Goal: Task Accomplishment & Management: Complete application form

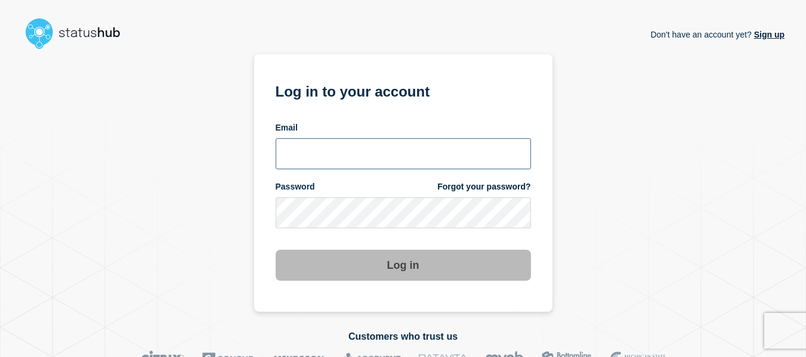
click at [344, 166] on input "email input" at bounding box center [403, 153] width 255 height 31
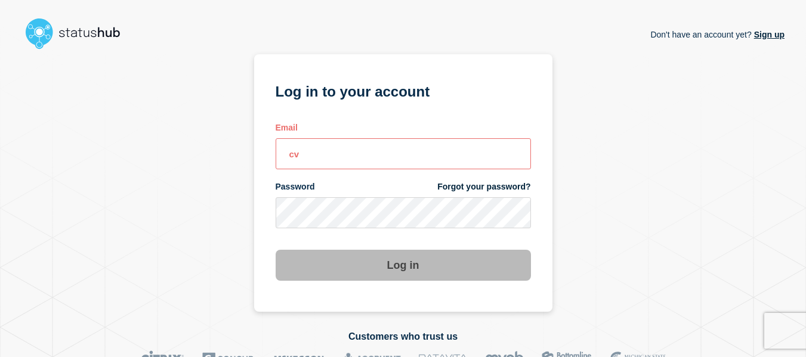
type input "c"
type input "caleb.stahr@conexon.us"
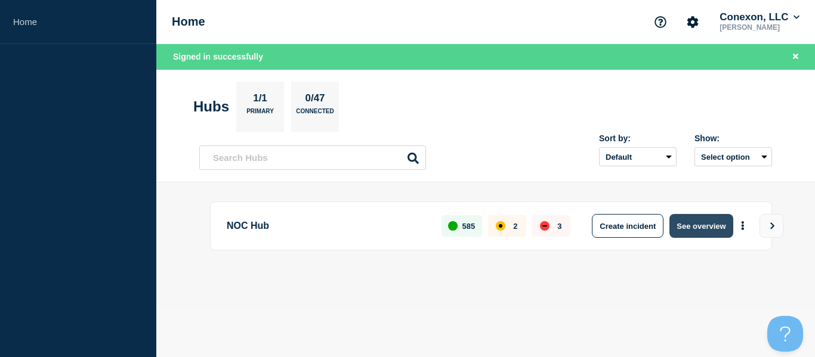
click at [686, 226] on button "See overview" at bounding box center [700, 226] width 63 height 24
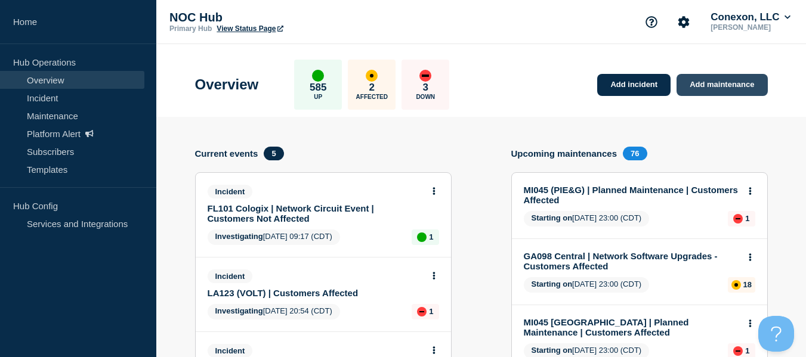
click at [745, 81] on link "Add maintenance" at bounding box center [722, 85] width 91 height 22
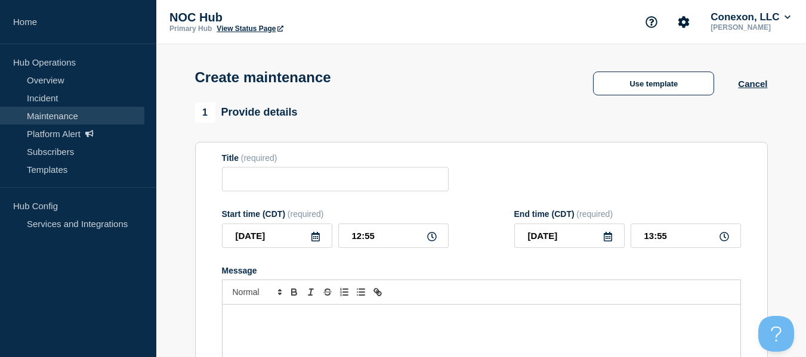
click at [344, 101] on div "Create maintenance Use template Cancel" at bounding box center [481, 73] width 600 height 58
click at [612, 69] on div "Create maintenance Use template Cancel" at bounding box center [481, 73] width 600 height 58
click at [617, 71] on div "Create maintenance Use template Cancel" at bounding box center [481, 73] width 600 height 58
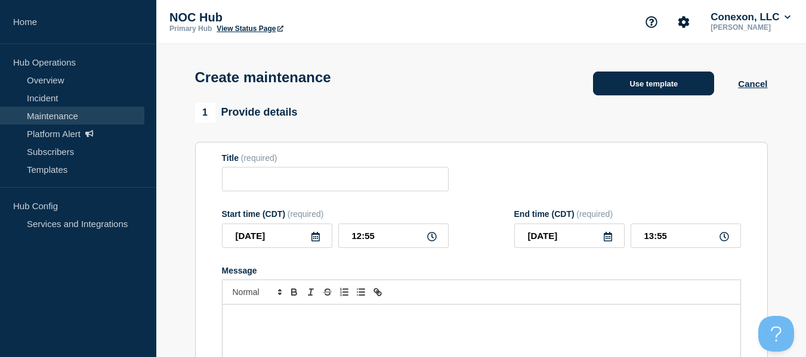
click at [625, 84] on button "Use template" at bounding box center [653, 84] width 121 height 24
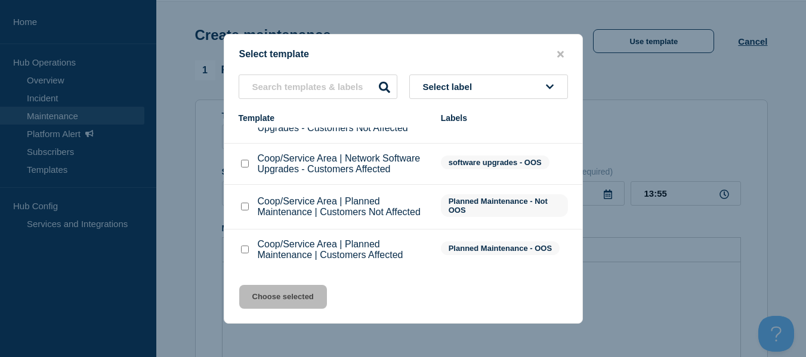
scroll to position [60, 0]
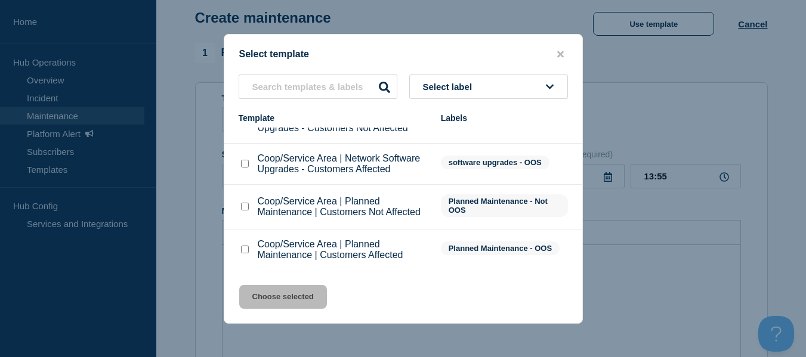
click at [242, 207] on input "Coop/Service Area | Planned Maintenance | Customers Not Affected checkbox" at bounding box center [245, 207] width 8 height 8
checkbox input "true"
click at [281, 295] on button "Choose selected" at bounding box center [283, 297] width 88 height 24
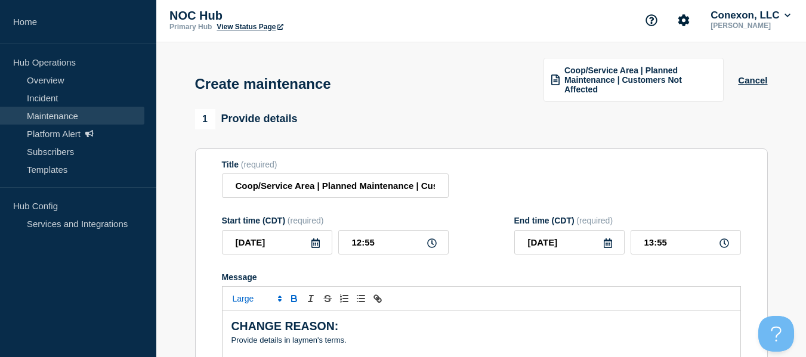
scroll to position [0, 0]
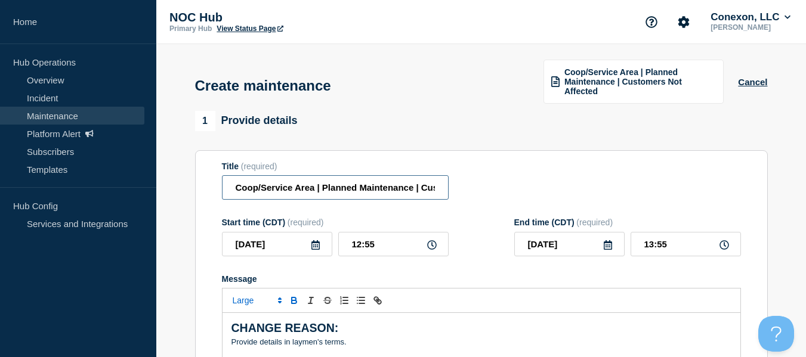
drag, startPoint x: 313, startPoint y: 189, endPoint x: 17, endPoint y: 178, distance: 296.1
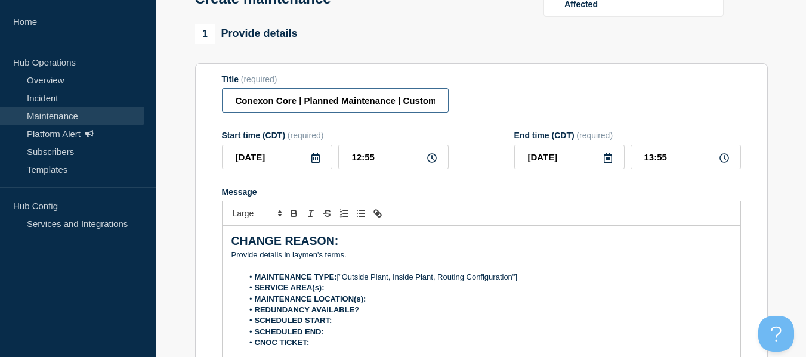
scroll to position [60, 0]
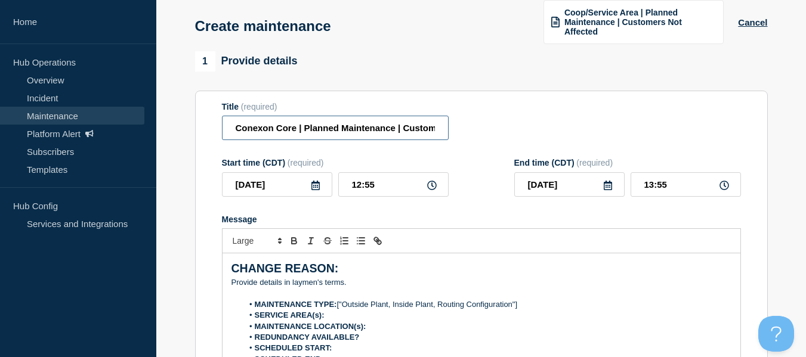
type input "Conexon Core | Planned Maintenance | Customers Not Affected"
click at [393, 189] on input "12:55" at bounding box center [393, 184] width 110 height 24
click at [313, 184] on icon at bounding box center [316, 186] width 10 height 10
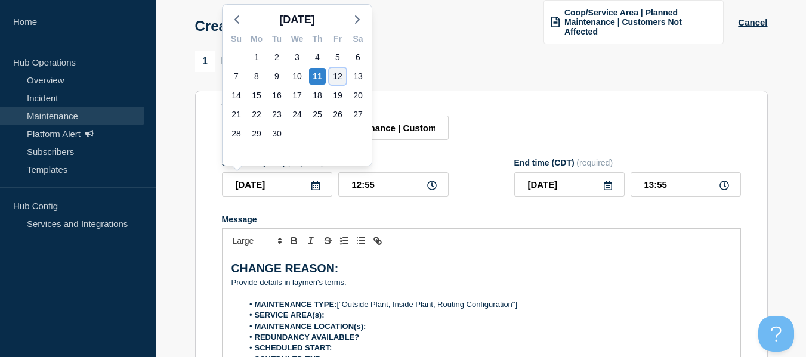
click at [330, 76] on div "12" at bounding box center [337, 76] width 17 height 17
type input "2025-09-12"
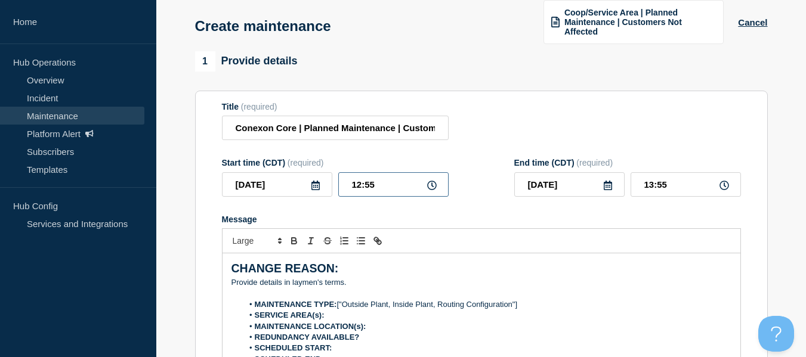
drag, startPoint x: 375, startPoint y: 183, endPoint x: 285, endPoint y: 183, distance: 90.7
click at [286, 183] on div "2025-09-12 12:55" at bounding box center [335, 184] width 227 height 24
type input "00:00"
type input "01:00"
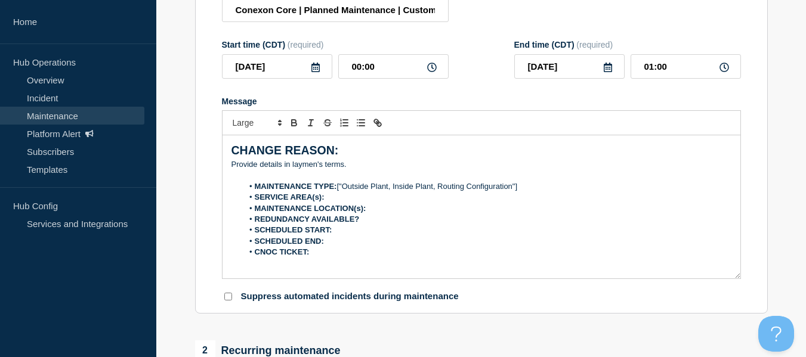
scroll to position [179, 0]
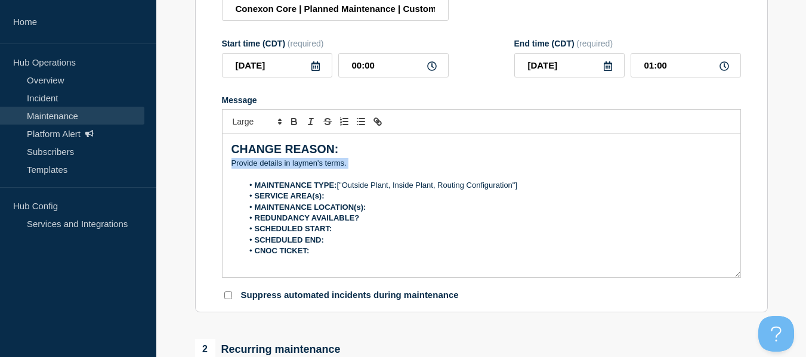
drag, startPoint x: 354, startPoint y: 164, endPoint x: 229, endPoint y: 166, distance: 125.3
click at [229, 166] on div "CHANGE REASON: ﻿Provide details in laymen's terms. MAINTENANCE TYPE: ["Outside …" at bounding box center [482, 205] width 518 height 143
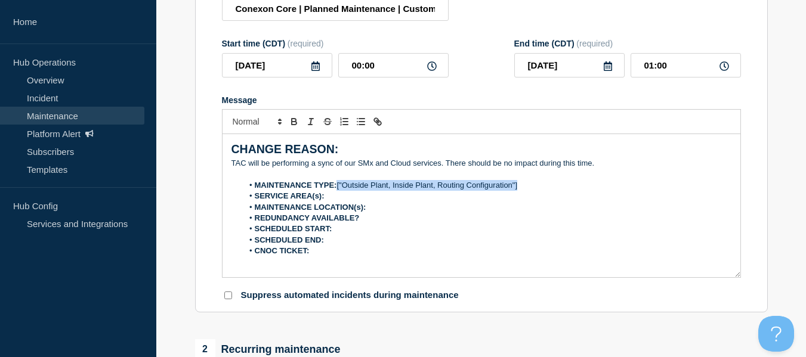
drag, startPoint x: 476, startPoint y: 186, endPoint x: 338, endPoint y: 186, distance: 137.2
click at [338, 186] on li "MAINTENANCE TYPE: ["Outside Plant, Inside Plant, Routing Configuration"]" at bounding box center [487, 185] width 489 height 11
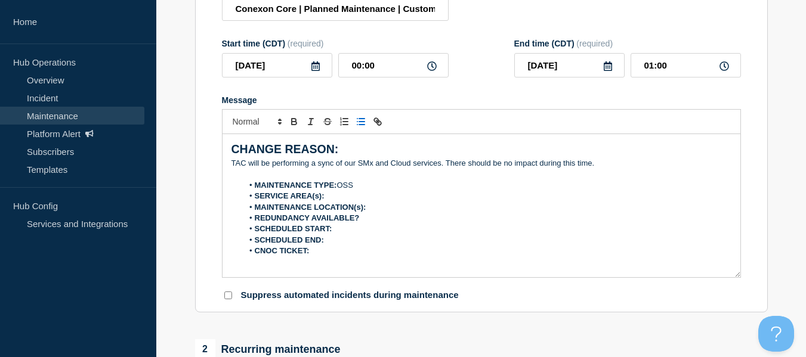
click at [332, 195] on li "SERVICE AREA(s):" at bounding box center [487, 196] width 489 height 11
click at [376, 203] on li "MAINTENANCE LOCATION(s):" at bounding box center [487, 207] width 489 height 11
drag, startPoint x: 291, startPoint y: 70, endPoint x: 134, endPoint y: 64, distance: 157.0
click at [132, 54] on div "Home Hub Operations Overview Incident Maintenance Platform Alert Subscribers Te…" at bounding box center [403, 344] width 806 height 1046
click at [344, 232] on li "SCHEDULED START:" at bounding box center [487, 229] width 489 height 11
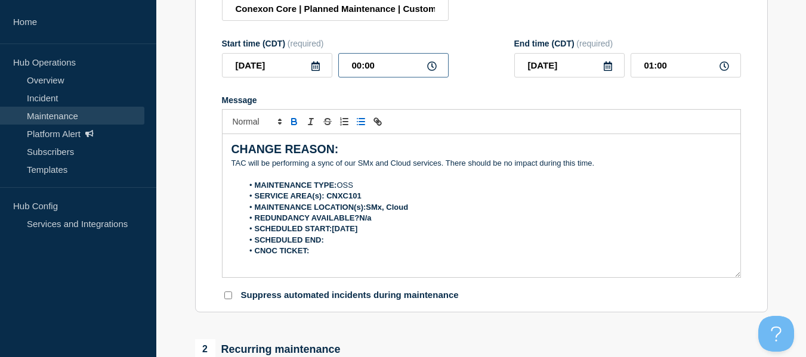
drag, startPoint x: 387, startPoint y: 69, endPoint x: 277, endPoint y: 64, distance: 109.9
click at [297, 59] on div "2025-09-12 00:00" at bounding box center [335, 65] width 227 height 24
click at [398, 229] on li "SCHEDULED START:2025-09-12" at bounding box center [487, 229] width 489 height 11
drag, startPoint x: 524, startPoint y: 64, endPoint x: 451, endPoint y: 60, distance: 72.9
click at [451, 60] on div "Start time (CDT) (required) 2025-09-12 00:00 End time (CDT) (required) 2025-09-…" at bounding box center [481, 58] width 519 height 39
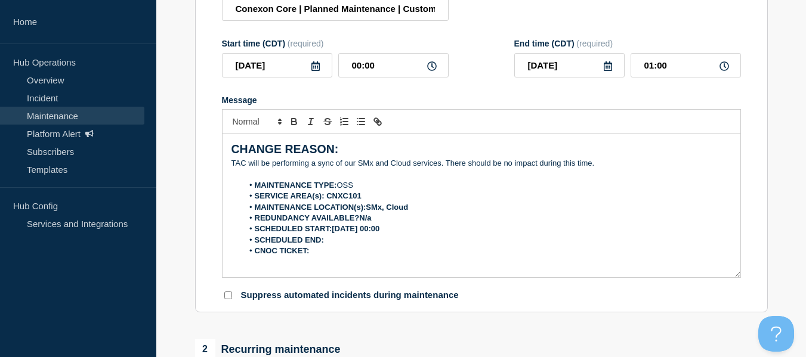
drag, startPoint x: 356, startPoint y: 234, endPoint x: 351, endPoint y: 240, distance: 7.6
click at [357, 235] on li "SCHEDULED END:" at bounding box center [487, 240] width 489 height 11
drag, startPoint x: 684, startPoint y: 71, endPoint x: 570, endPoint y: 69, distance: 113.4
click at [570, 69] on div "2025-09-12 01:00" at bounding box center [627, 65] width 227 height 24
click at [687, 59] on input "01:00" at bounding box center [686, 65] width 110 height 24
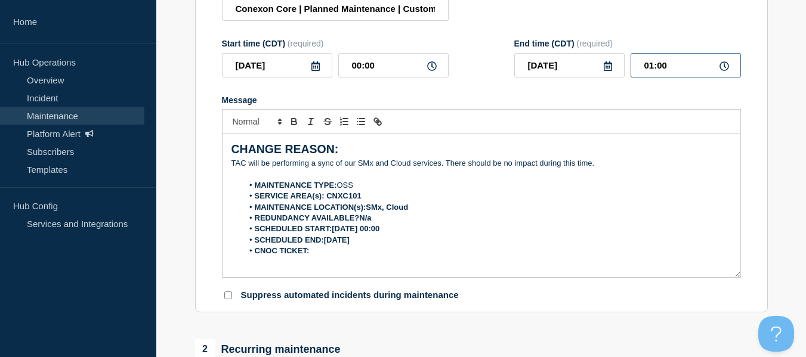
drag, startPoint x: 684, startPoint y: 63, endPoint x: 545, endPoint y: 53, distance: 140.0
click at [545, 53] on div "2025-09-12 01:00" at bounding box center [627, 65] width 227 height 24
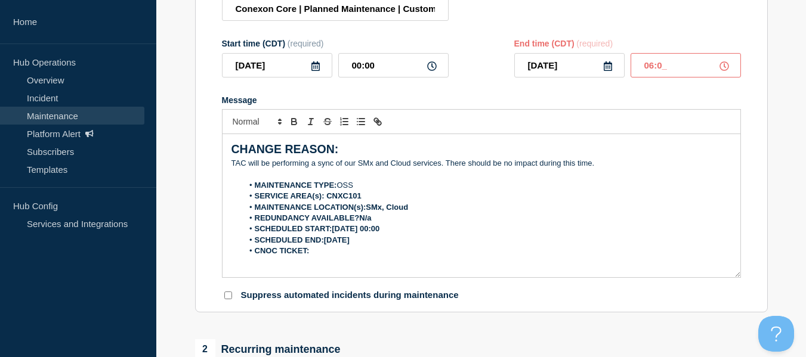
type input "06:00"
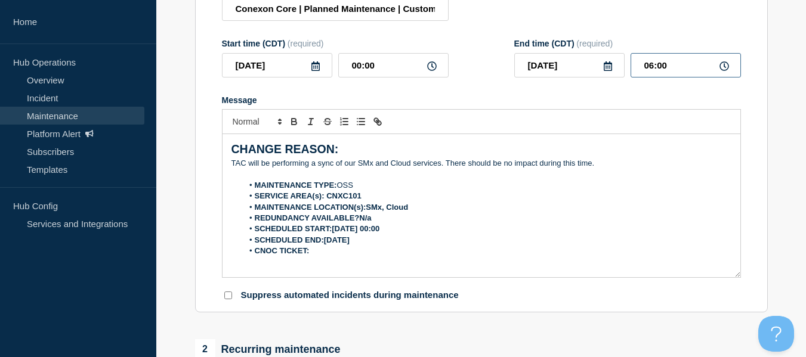
drag, startPoint x: 620, startPoint y: 60, endPoint x: 570, endPoint y: 102, distance: 65.2
click at [557, 61] on div "2025-09-12 06:00" at bounding box center [627, 65] width 227 height 24
click at [370, 240] on li "SCHEDULED END:2025-09-12" at bounding box center [487, 240] width 489 height 11
click at [353, 247] on li "CNOC TICKET:" at bounding box center [487, 251] width 489 height 11
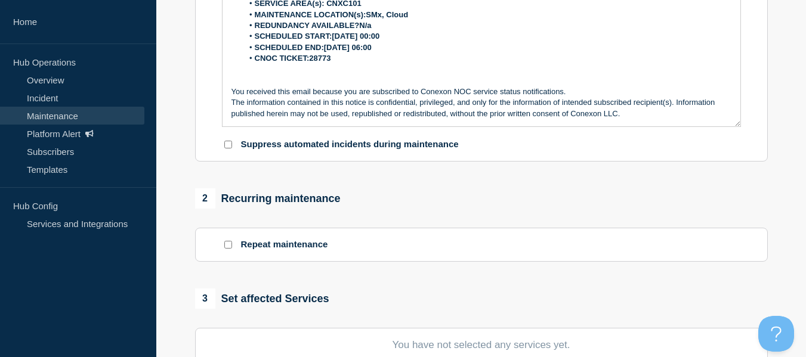
scroll to position [477, 0]
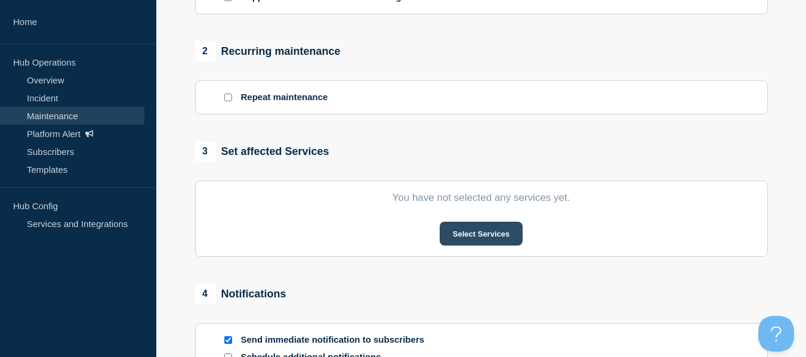
click at [460, 228] on button "Select Services" at bounding box center [481, 234] width 83 height 24
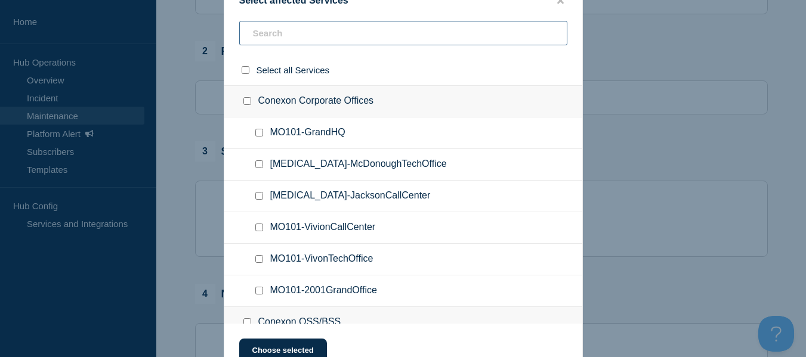
click at [316, 27] on input "text" at bounding box center [403, 33] width 328 height 24
type input "CN"
checkbox input "true"
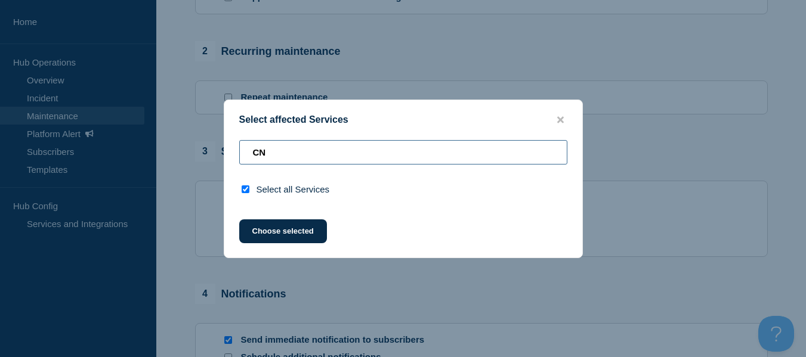
type input "C"
checkbox input "false"
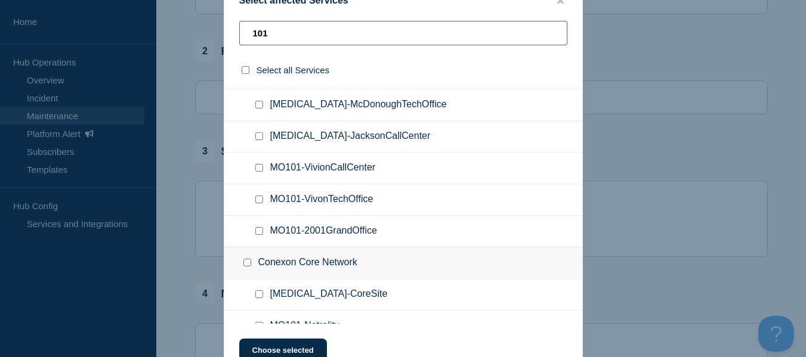
scroll to position [0, 0]
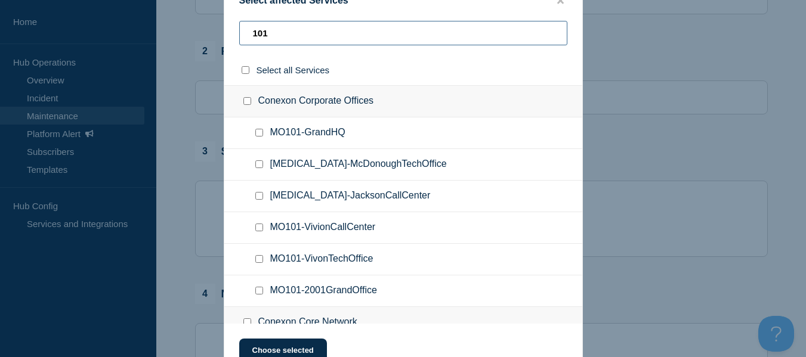
type input "101"
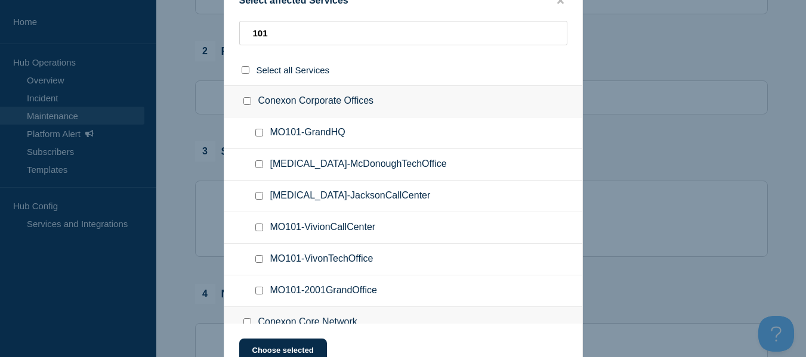
click at [262, 225] on input "MO101-VivionCallCenter checkbox" at bounding box center [259, 228] width 8 height 8
checkbox input "true"
click at [260, 258] on input "MO101-VivonTechOffice checkbox" at bounding box center [259, 259] width 8 height 8
checkbox input "true"
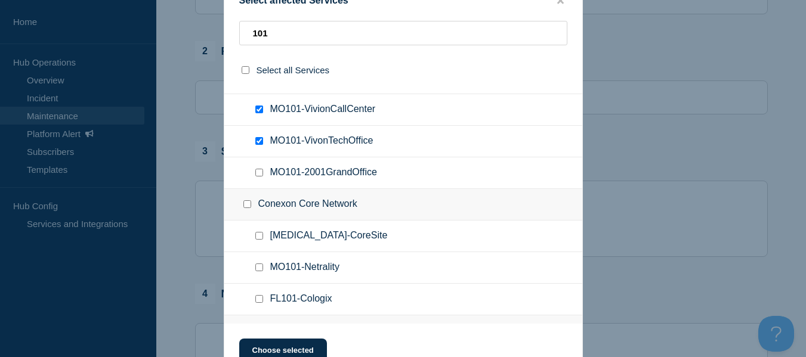
scroll to position [119, 0]
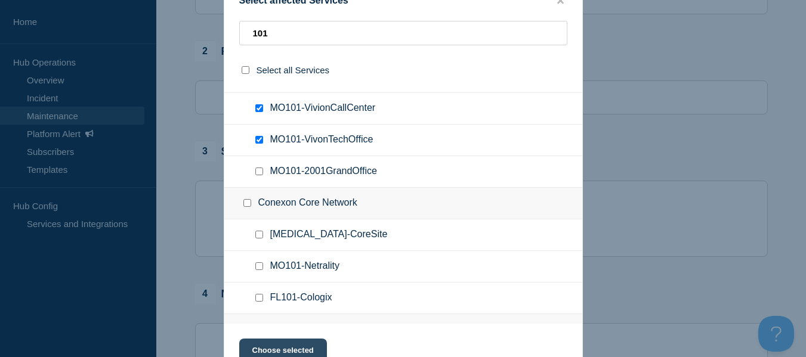
click at [268, 346] on button "Choose selected" at bounding box center [283, 351] width 88 height 24
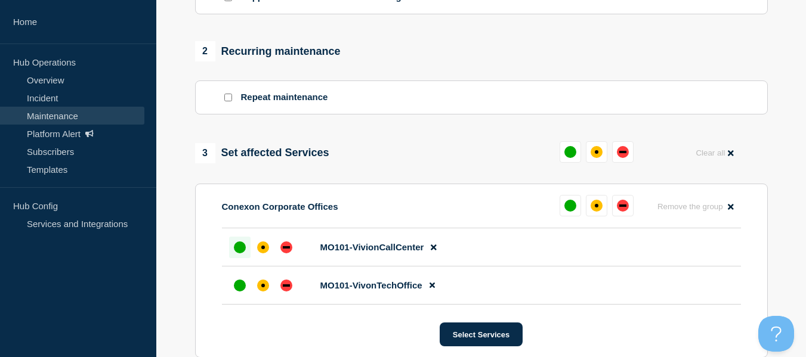
click at [247, 255] on div at bounding box center [239, 247] width 21 height 21
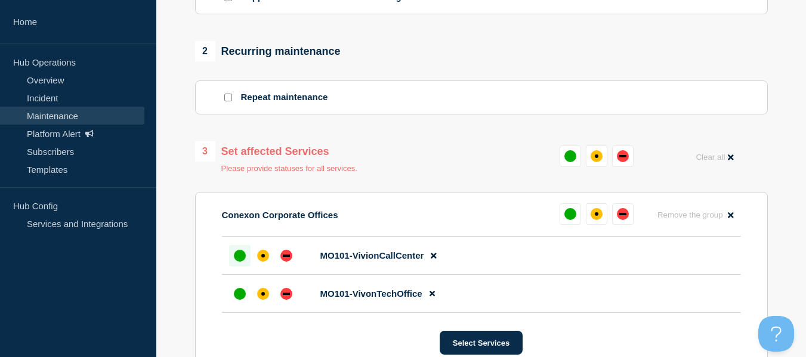
click at [234, 251] on div at bounding box center [239, 255] width 21 height 21
click at [243, 298] on div "up" at bounding box center [240, 294] width 12 height 12
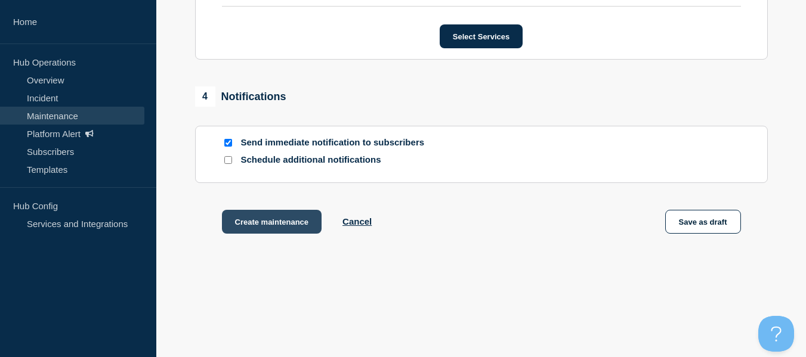
click at [285, 223] on button "Create maintenance" at bounding box center [272, 222] width 100 height 24
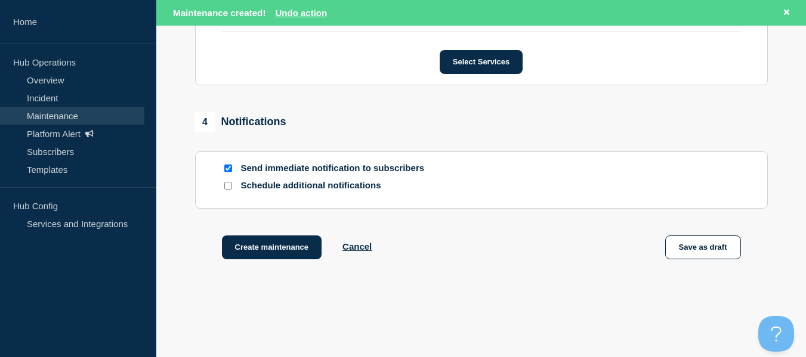
scroll to position [801, 0]
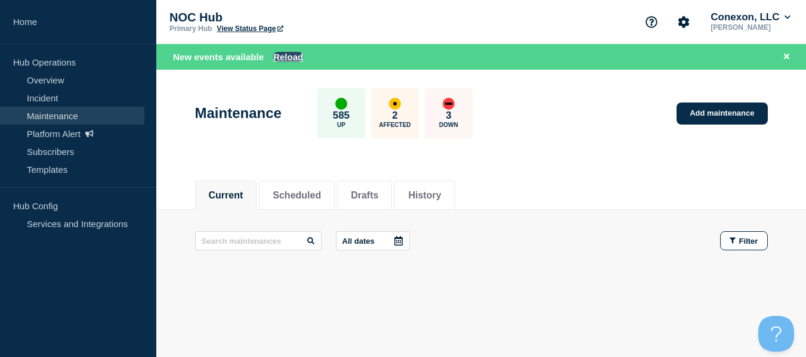
click at [286, 53] on button "Reload" at bounding box center [288, 57] width 30 height 10
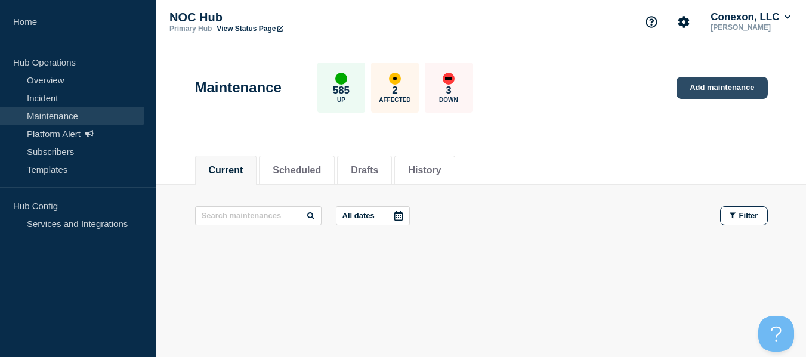
click at [717, 84] on link "Add maintenance" at bounding box center [722, 88] width 91 height 22
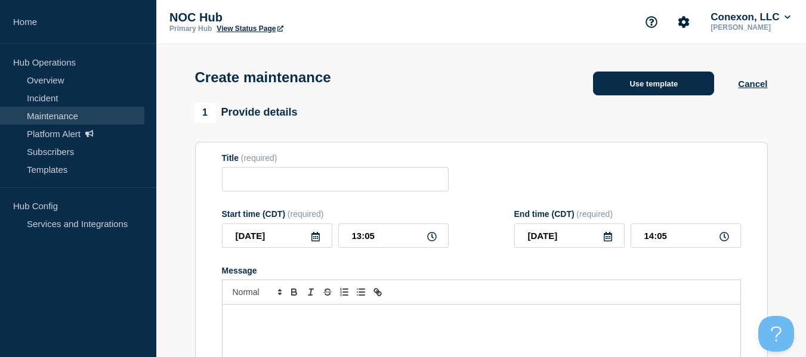
click at [663, 79] on button "Use template" at bounding box center [653, 84] width 121 height 24
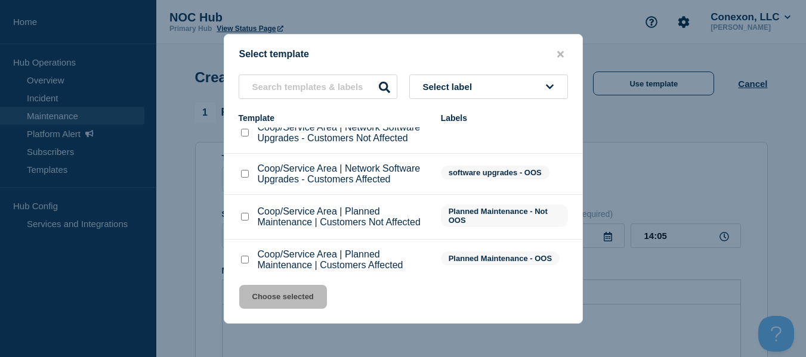
scroll to position [70, 0]
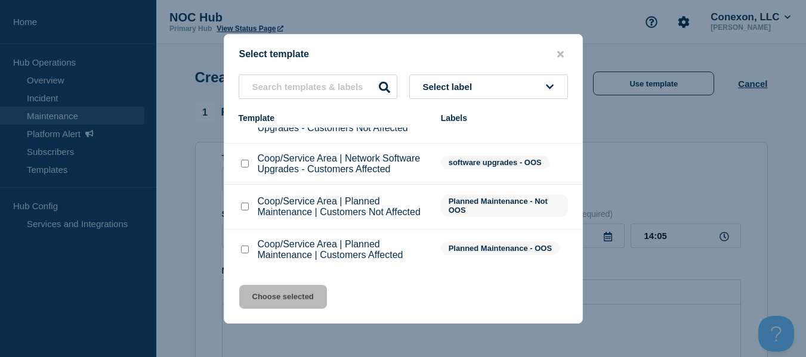
click at [248, 210] on input "Coop/Service Area | Planned Maintenance | Customers Not Affected checkbox" at bounding box center [245, 207] width 8 height 8
checkbox input "true"
drag, startPoint x: 258, startPoint y: 254, endPoint x: 245, endPoint y: 251, distance: 12.8
click at [251, 253] on div "Coop/Service Area | Planned Maintenance | Customers Affected" at bounding box center [334, 249] width 190 height 21
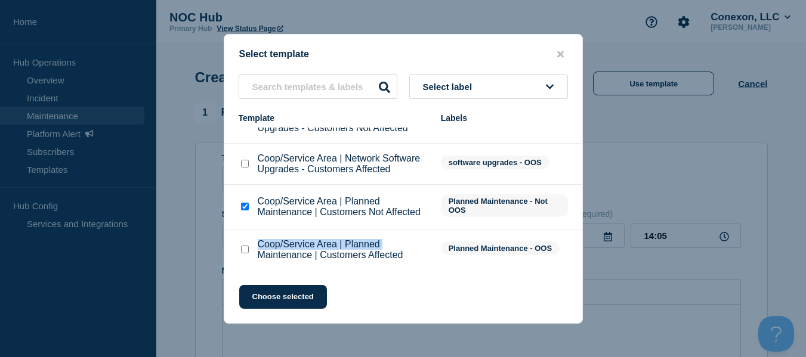
click at [242, 250] on input "Coop/Service Area | Planned Maintenance | Customers Affected checkbox" at bounding box center [245, 250] width 8 height 8
checkbox input "true"
checkbox input "false"
click at [270, 297] on button "Choose selected" at bounding box center [283, 297] width 88 height 24
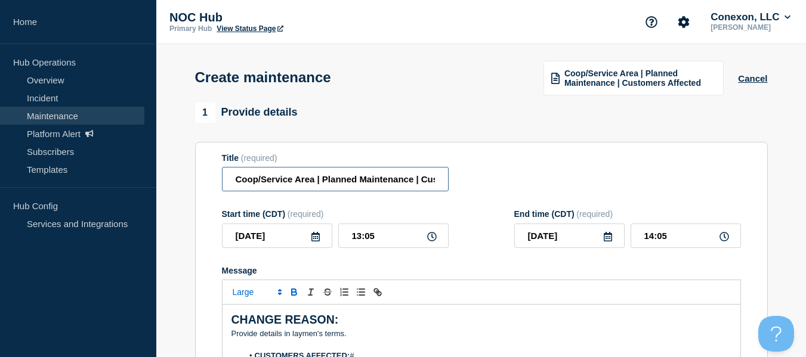
drag, startPoint x: 316, startPoint y: 182, endPoint x: 285, endPoint y: 185, distance: 31.8
click at [227, 189] on input "Coop/Service Area | Planned Maintenance | Customers Affected" at bounding box center [335, 179] width 227 height 24
click at [285, 185] on input "Coop/Service Area | Planned Maintenance | Customers Affected" at bounding box center [335, 179] width 227 height 24
drag, startPoint x: 315, startPoint y: 189, endPoint x: 159, endPoint y: 178, distance: 156.0
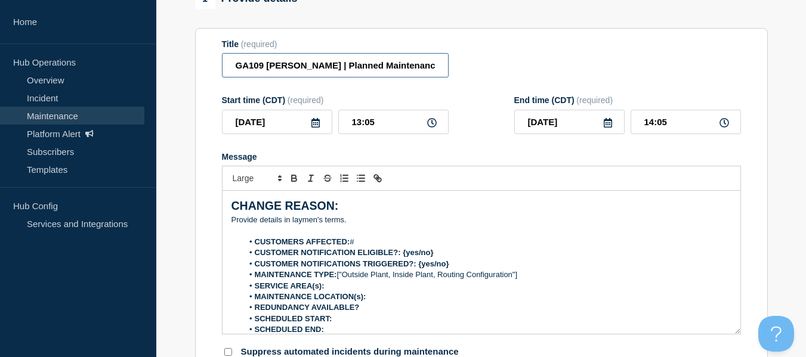
scroll to position [119, 0]
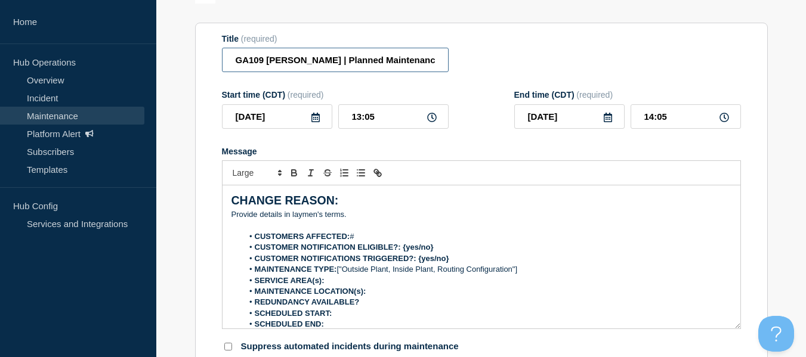
type input "GA109 Findley | Planned Maintenance | Customers Affected"
click at [312, 121] on div "2025-09-11" at bounding box center [277, 116] width 110 height 24
click at [313, 121] on icon at bounding box center [316, 118] width 10 height 10
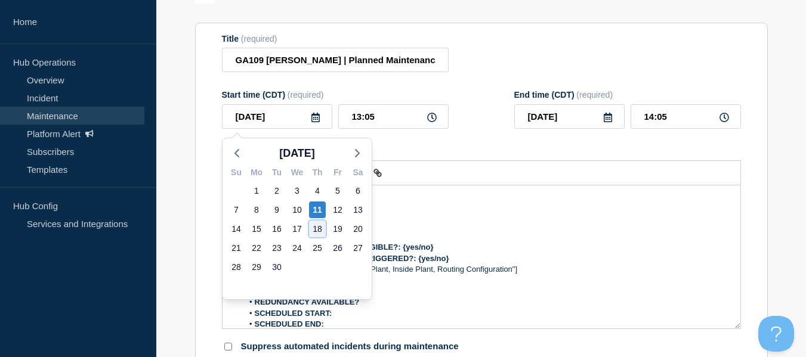
click at [319, 226] on div "18" at bounding box center [317, 229] width 17 height 17
type input "2025-09-18"
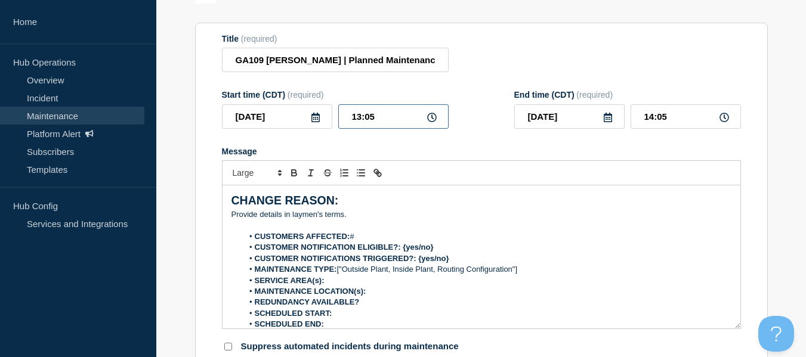
drag, startPoint x: 314, startPoint y: 115, endPoint x: 201, endPoint y: 118, distance: 113.4
click at [201, 118] on section "Title (required) GA109 Findley | Planned Maintenance | Customers Affected Start…" at bounding box center [481, 194] width 573 height 342
type input "00:00"
type input "06:00"
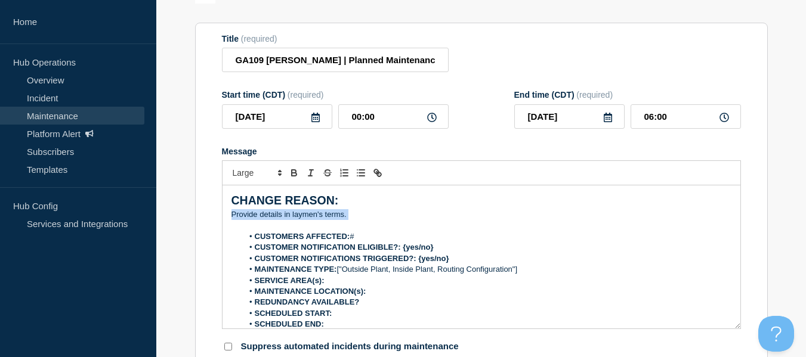
drag, startPoint x: 348, startPoint y: 217, endPoint x: 230, endPoint y: 212, distance: 118.2
click at [230, 212] on div "CHANGE REASON: ﻿Provide details in laymen's terms. CUSTOMERS AFFECTED: # CUSTOM…" at bounding box center [482, 257] width 518 height 143
click at [218, 203] on section "Title (required) GA109 Findley | Planned Maintenance | Customers Affected Start…" at bounding box center [481, 194] width 573 height 342
drag, startPoint x: 254, startPoint y: 219, endPoint x: 196, endPoint y: 214, distance: 58.7
click at [196, 214] on section "Title (required) GA109 Findley | Planned Maintenance | Customers Affected Start…" at bounding box center [481, 194] width 573 height 342
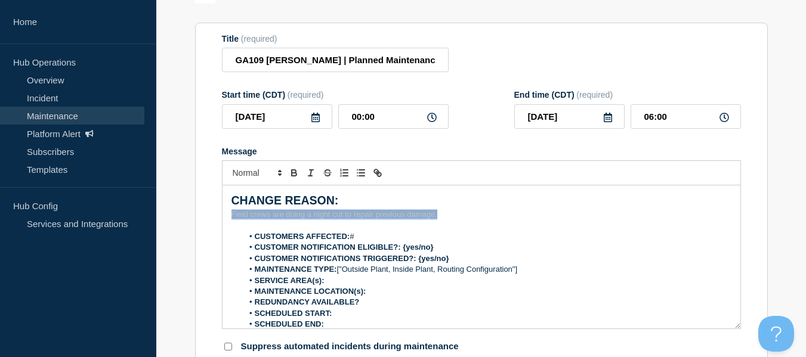
drag, startPoint x: 473, startPoint y: 215, endPoint x: 218, endPoint y: 216, distance: 254.8
click at [218, 216] on section "Title (required) GA109 Findley | Planned Maintenance | Customers Affected Start…" at bounding box center [481, 194] width 573 height 342
click at [443, 229] on p "Message" at bounding box center [481, 225] width 500 height 11
drag, startPoint x: 450, startPoint y: 223, endPoint x: 224, endPoint y: 216, distance: 226.2
click at [224, 216] on div "CHANGE REASON: Field crews are doing a night cut to repair previous damage. CUS…" at bounding box center [482, 257] width 518 height 143
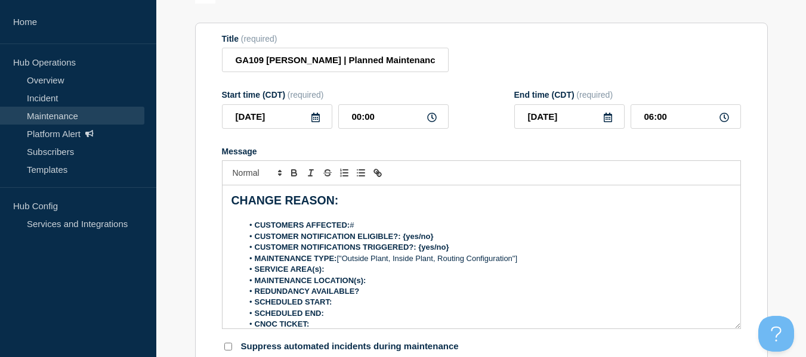
click at [308, 217] on p "Message" at bounding box center [481, 214] width 500 height 11
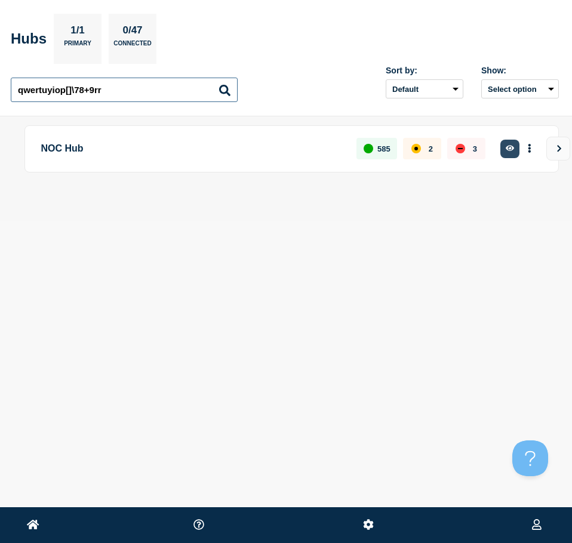
type input "qwertuyiop[]\78+9rr"
click at [515, 151] on button "button" at bounding box center [510, 149] width 20 height 18
click at [504, 147] on button "button" at bounding box center [510, 149] width 20 height 18
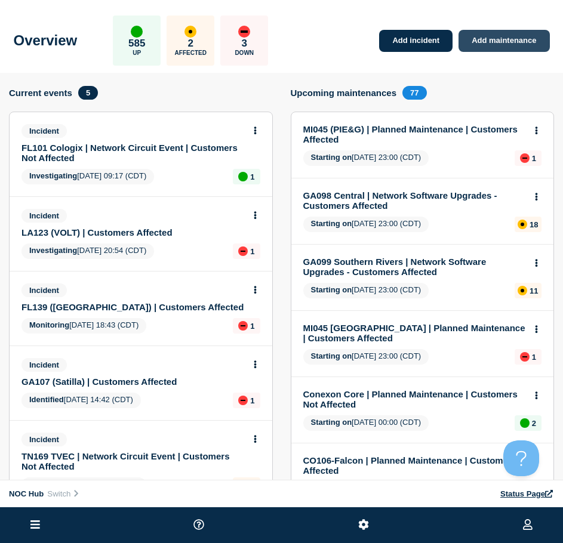
click at [512, 41] on link "Add maintenance" at bounding box center [503, 41] width 91 height 22
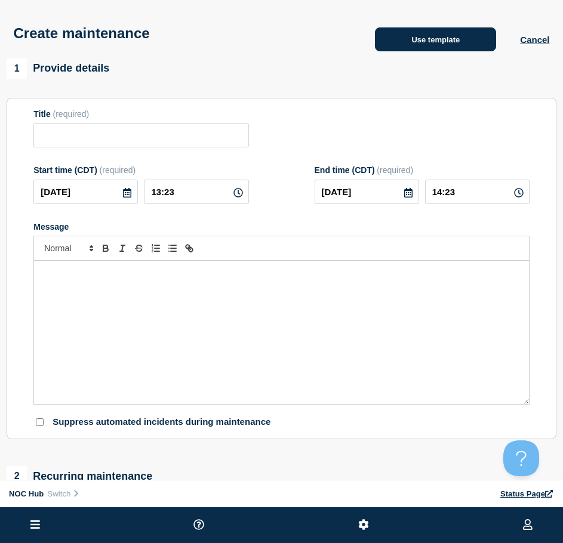
click at [401, 32] on button "Use template" at bounding box center [435, 39] width 121 height 24
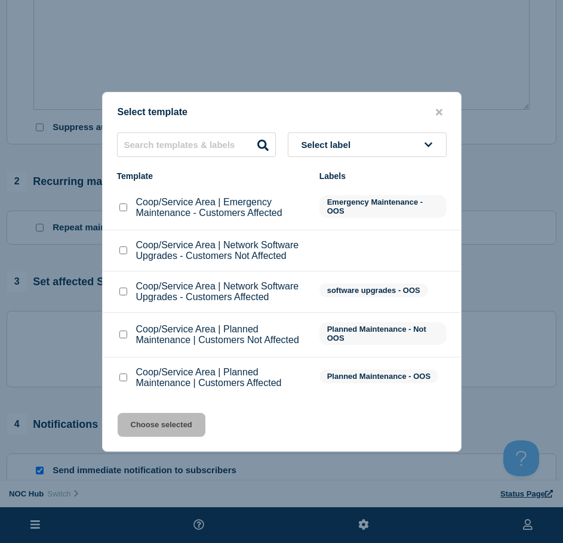
scroll to position [298, 0]
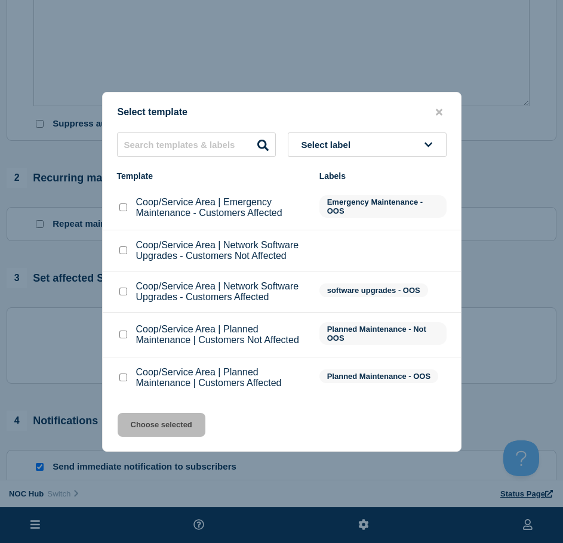
click at [130, 380] on div "Coop/Service Area | Planned Maintenance | Customers Affected" at bounding box center [212, 377] width 190 height 21
click at [129, 373] on div "Coop/Service Area | Planned Maintenance | Customers Affected" at bounding box center [212, 377] width 190 height 21
click at [125, 380] on input "Coop/Service Area | Planned Maintenance | Customers Affected checkbox" at bounding box center [123, 377] width 8 height 8
checkbox input "true"
click at [152, 418] on button "Choose selected" at bounding box center [162, 425] width 88 height 24
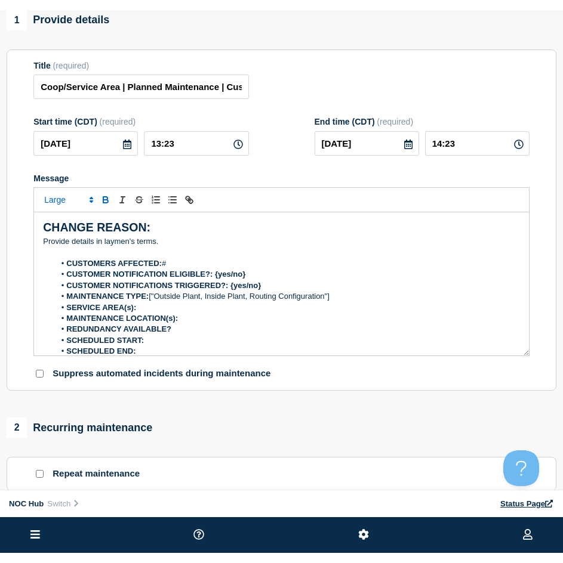
scroll to position [0, 0]
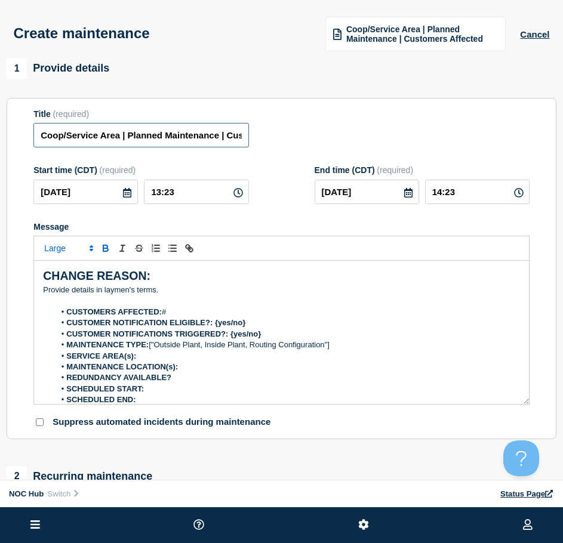
click at [122, 139] on input "Coop/Service Area | Planned Maintenance | Customers Affected" at bounding box center [140, 135] width 215 height 24
drag, startPoint x: 119, startPoint y: 137, endPoint x: -5, endPoint y: 148, distance: 124.6
click at [0, 148] on html "Home Hub Operations Overview Incident Maintenance Platform Alert Subscribers Te…" at bounding box center [281, 271] width 563 height 543
type input "GA109 Findley | Planned Maintenance | Customers Affected"
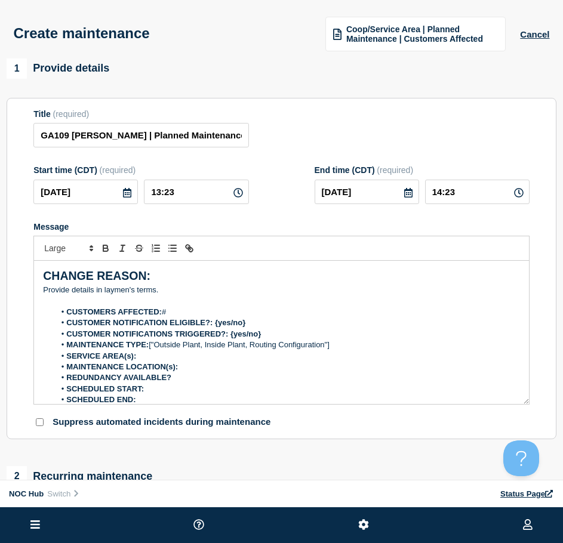
click at [132, 194] on icon at bounding box center [127, 193] width 10 height 10
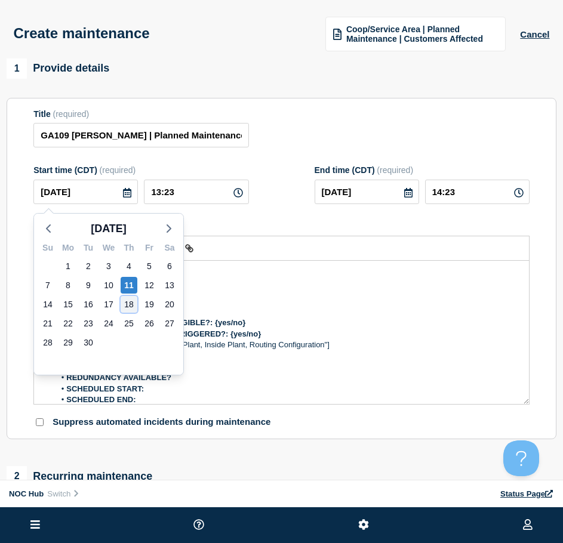
click at [134, 303] on div "18" at bounding box center [129, 304] width 17 height 17
type input "2025-09-18"
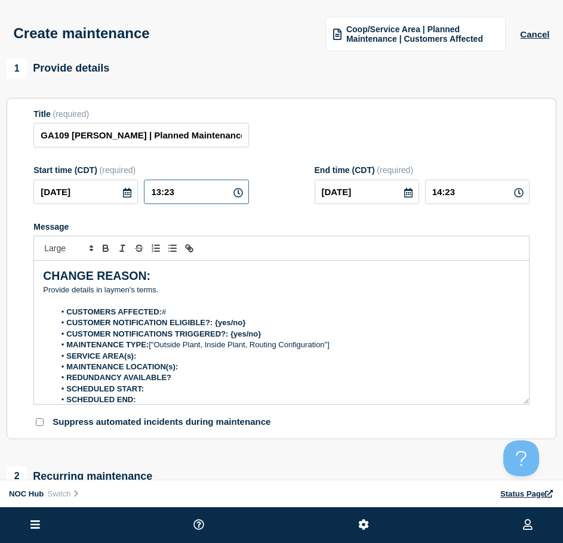
drag, startPoint x: 205, startPoint y: 192, endPoint x: 5, endPoint y: 179, distance: 200.3
click at [8, 181] on section "Title (required) GA109 Findley | Planned Maintenance | Customers Affected Start…" at bounding box center [281, 269] width 549 height 342
type input "00:00"
type input "06:00"
drag, startPoint x: 174, startPoint y: 295, endPoint x: 42, endPoint y: 298, distance: 131.9
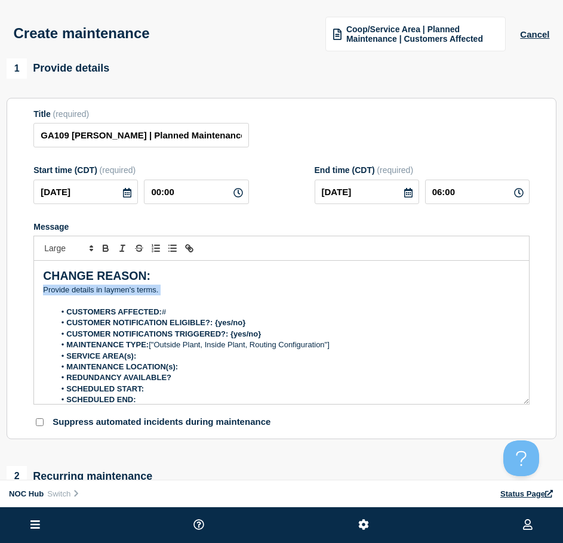
click at [42, 298] on div "CHANGE REASON: ﻿Provide details in laymen's terms. CUSTOMERS AFFECTED: # CUSTOM…" at bounding box center [281, 332] width 495 height 143
drag, startPoint x: 256, startPoint y: 290, endPoint x: 35, endPoint y: 297, distance: 220.8
click at [35, 297] on div "CHANGE REASON: Field crews are doing a night cut to repair previous damage. CUS…" at bounding box center [281, 332] width 495 height 143
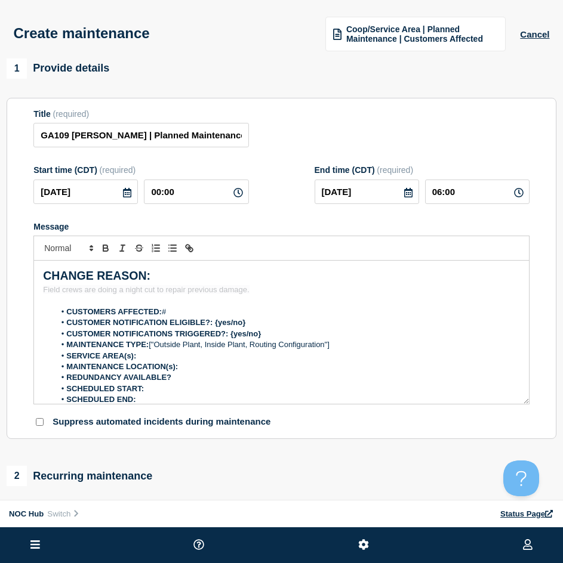
click at [205, 316] on li "CUSTOMERS AFFECTED: #" at bounding box center [287, 312] width 465 height 11
drag, startPoint x: 288, startPoint y: 329, endPoint x: 215, endPoint y: 326, distance: 72.8
click at [215, 326] on li "CUSTOMER NOTIFICATION ELIGIBLE?: {yes/no}" at bounding box center [287, 322] width 465 height 11
drag, startPoint x: 265, startPoint y: 338, endPoint x: 231, endPoint y: 341, distance: 34.7
click at [231, 339] on li "CUSTOMER NOTIFICATIONS TRIGGERED?: {yes/no}" at bounding box center [287, 334] width 465 height 11
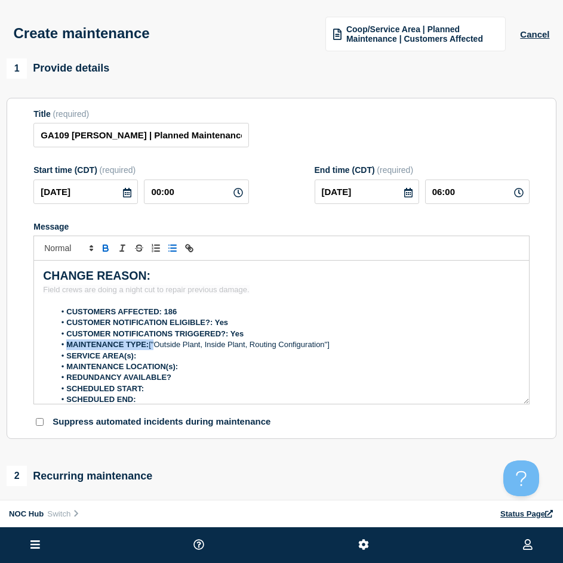
drag, startPoint x: 337, startPoint y: 340, endPoint x: 177, endPoint y: 343, distance: 159.9
click at [169, 347] on ol "CUSTOMERS AFFECTED: 186 CUSTOMER NOTIFICATION ELIGIBLE?: Yes CUSTOMER NOTIFICAT…" at bounding box center [281, 362] width 477 height 110
click at [215, 343] on li "MAINTENANCE TYPE: ["Outside Plant, Inside Plant, Routing Configuration"]" at bounding box center [287, 344] width 465 height 11
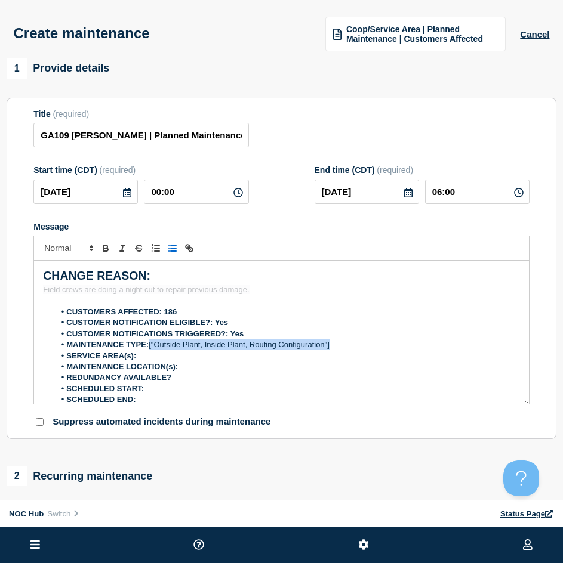
drag, startPoint x: 335, startPoint y: 347, endPoint x: 150, endPoint y: 352, distance: 185.0
click at [150, 350] on li "MAINTENANCE TYPE: ["Outside Plant, Inside Plant, Routing Configuration"]" at bounding box center [287, 344] width 465 height 11
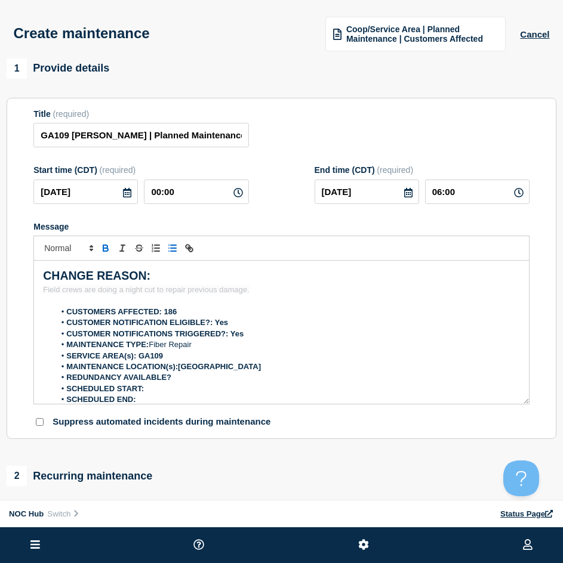
click at [211, 382] on li "REDUNDANCY AVAILABLE?" at bounding box center [287, 377] width 465 height 11
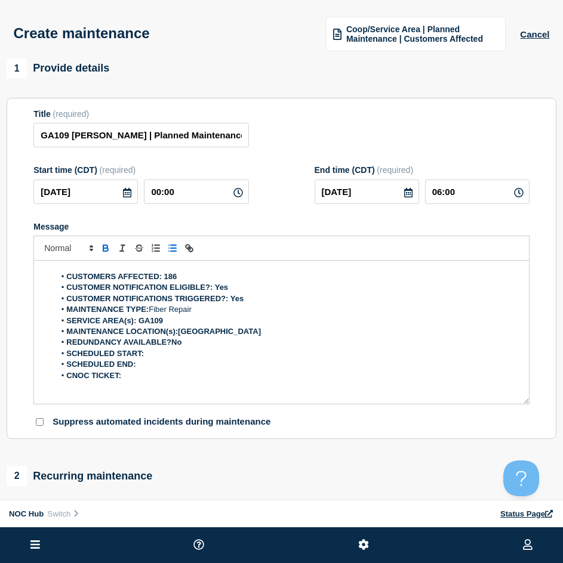
scroll to position [75, 0]
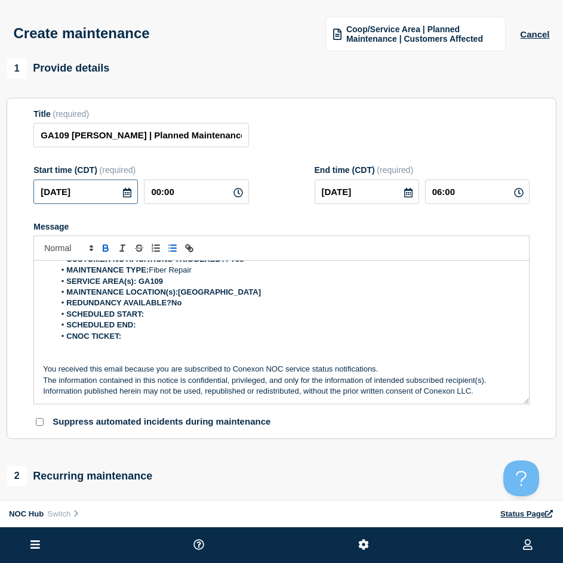
drag, startPoint x: 94, startPoint y: 194, endPoint x: -13, endPoint y: 196, distance: 106.8
click at [0, 196] on html "Home Hub Operations Overview Incident Maintenance Platform Alert Subscribers Te…" at bounding box center [281, 281] width 563 height 563
click at [146, 316] on li "SCHEDULED START:" at bounding box center [287, 314] width 465 height 11
click at [172, 316] on li "SCHEDULED START:" at bounding box center [287, 314] width 465 height 11
drag, startPoint x: 98, startPoint y: 200, endPoint x: -47, endPoint y: 189, distance: 145.4
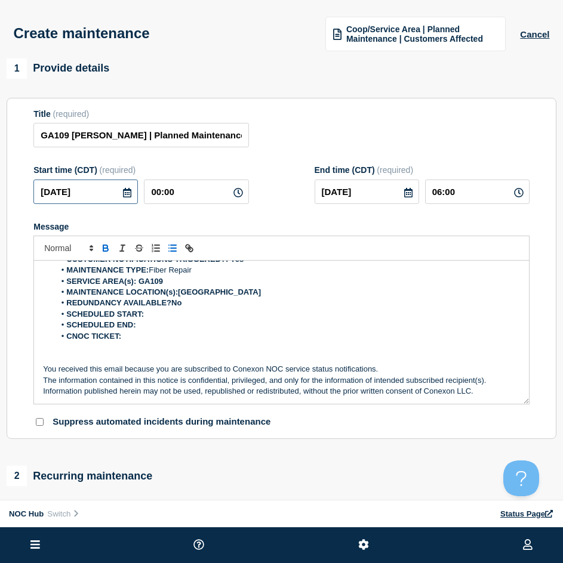
click at [0, 189] on html "Home Hub Operations Overview Incident Maintenance Platform Alert Subscribers Te…" at bounding box center [281, 281] width 563 height 563
click at [176, 323] on li "SCHEDULED END:" at bounding box center [287, 325] width 465 height 11
click at [165, 313] on li "SCHEDULED START:" at bounding box center [287, 314] width 465 height 11
drag, startPoint x: 197, startPoint y: 199, endPoint x: 94, endPoint y: 214, distance: 104.8
click at [49, 190] on div "2025-09-18 00:00" at bounding box center [140, 192] width 215 height 24
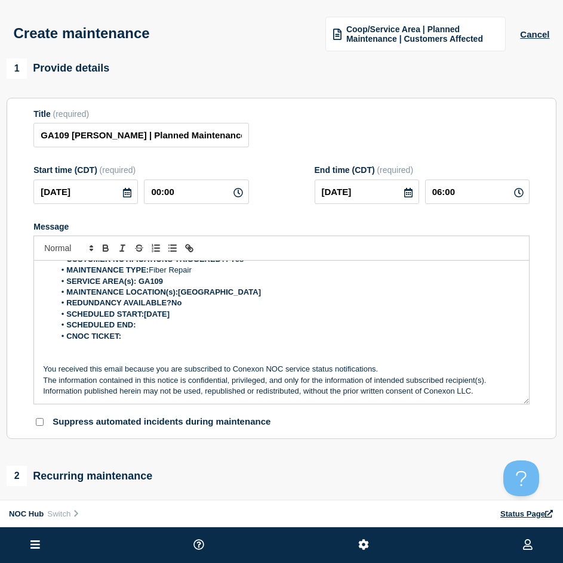
click at [196, 320] on li "SCHEDULED START:2025-09-18" at bounding box center [287, 314] width 465 height 11
drag, startPoint x: 375, startPoint y: 199, endPoint x: 210, endPoint y: 203, distance: 165.3
click at [210, 203] on div "Start time (CDT) (required) 2025-09-18 00:00 End time (CDT) (required) 2025-09-…" at bounding box center [281, 184] width 496 height 39
click at [147, 331] on li "SCHEDULED END:" at bounding box center [287, 325] width 465 height 11
drag, startPoint x: 461, startPoint y: 191, endPoint x: 382, endPoint y: 190, distance: 78.2
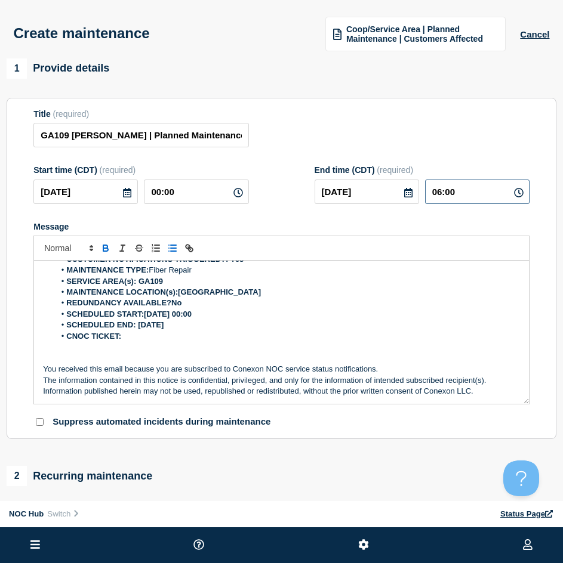
click at [382, 190] on div "2025-09-18 06:00" at bounding box center [421, 192] width 215 height 24
click at [203, 328] on li "SCHEDULED END: 2025-09-18" at bounding box center [287, 325] width 465 height 11
click at [150, 337] on li "CNOC TICKET:" at bounding box center [287, 336] width 465 height 11
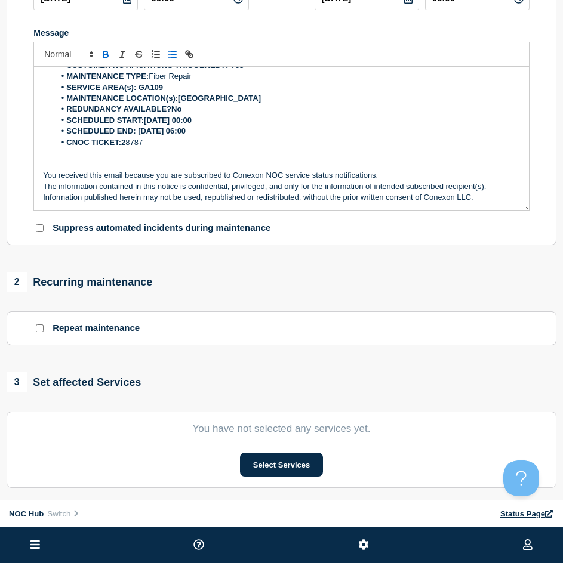
scroll to position [239, 0]
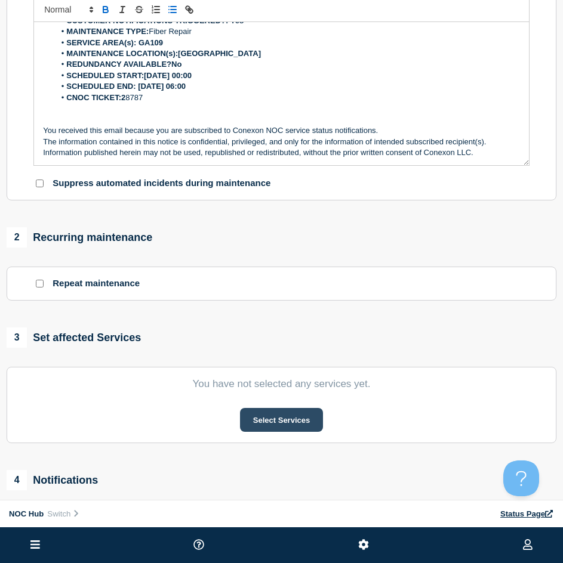
click at [303, 423] on button "Select Services" at bounding box center [281, 420] width 83 height 24
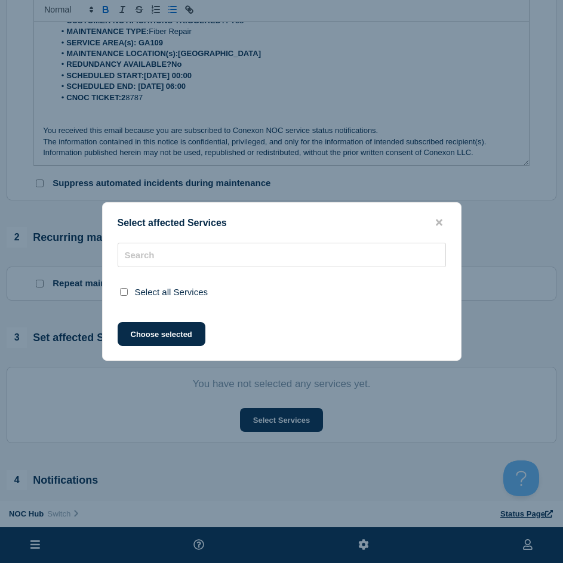
drag, startPoint x: 163, startPoint y: 243, endPoint x: 163, endPoint y: 250, distance: 7.2
click at [163, 249] on div "Select affected Services Select all Services Choose selected" at bounding box center [281, 281] width 359 height 159
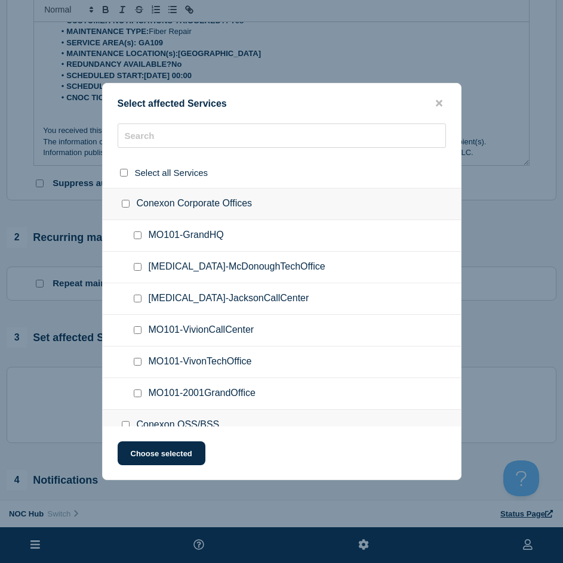
click at [163, 264] on span "GA101-McDonoughTechOffice" at bounding box center [237, 267] width 177 height 12
drag, startPoint x: 132, startPoint y: 129, endPoint x: 138, endPoint y: 140, distance: 12.1
click at [133, 134] on input "text" at bounding box center [282, 136] width 328 height 24
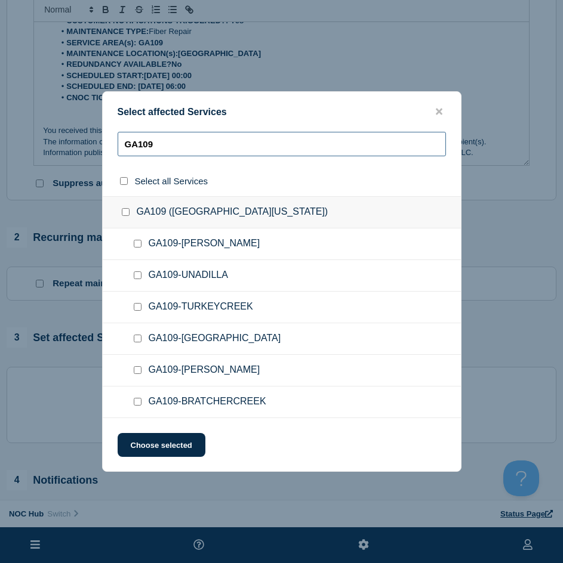
type input "GA109"
click at [138, 364] on ul "GA109-FINDLEY" at bounding box center [282, 371] width 358 height 32
click at [137, 367] on div at bounding box center [139, 371] width 17 height 12
click at [138, 371] on input "GA109-FINDLEY checkbox" at bounding box center [138, 370] width 8 height 8
checkbox input "true"
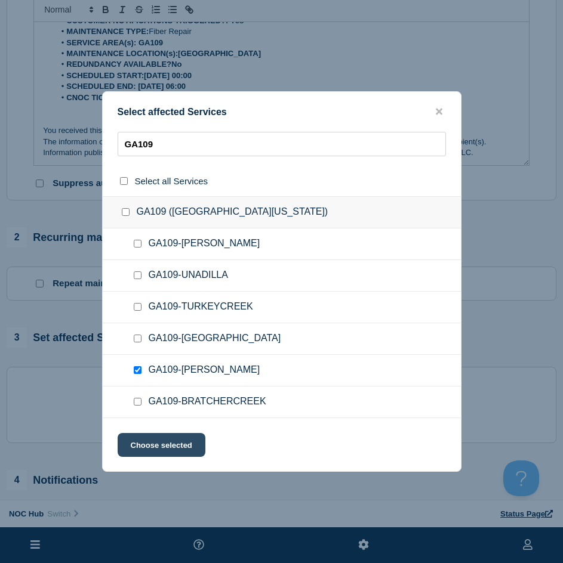
click at [150, 439] on button "Choose selected" at bounding box center [162, 445] width 88 height 24
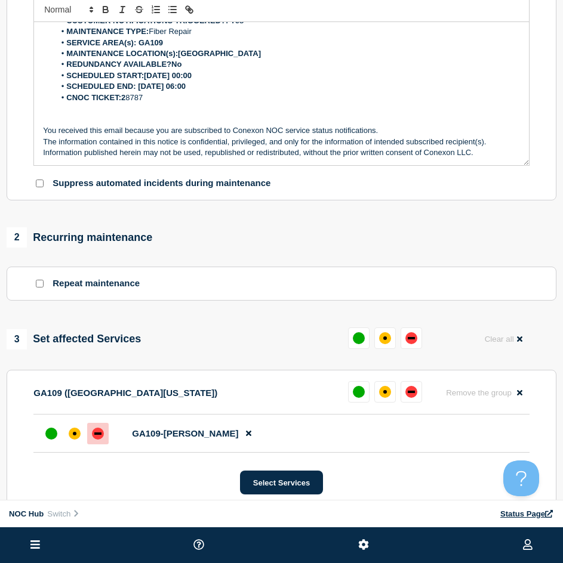
drag, startPoint x: 109, startPoint y: 440, endPoint x: 103, endPoint y: 437, distance: 7.2
click at [104, 438] on li "GA109-FINDLEY" at bounding box center [281, 434] width 496 height 38
click at [102, 437] on div "down" at bounding box center [98, 434] width 12 height 12
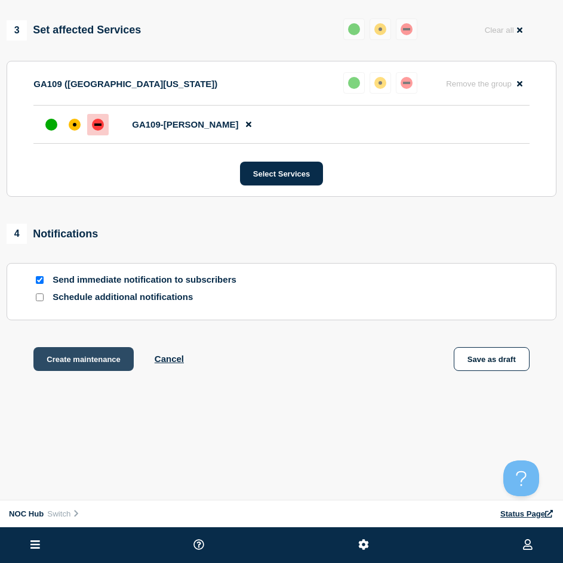
scroll to position [551, 0]
click at [101, 353] on button "Create maintenance" at bounding box center [83, 359] width 100 height 24
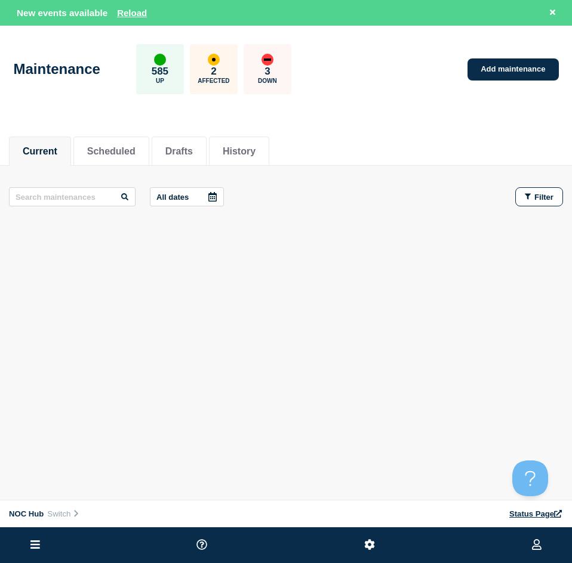
drag, startPoint x: 157, startPoint y: 17, endPoint x: 147, endPoint y: 15, distance: 10.3
click at [155, 17] on div "New events available Reload" at bounding box center [288, 13] width 543 height 14
click at [147, 15] on div "New events available Reload" at bounding box center [82, 13] width 130 height 10
click at [144, 14] on button "Reload" at bounding box center [132, 13] width 30 height 10
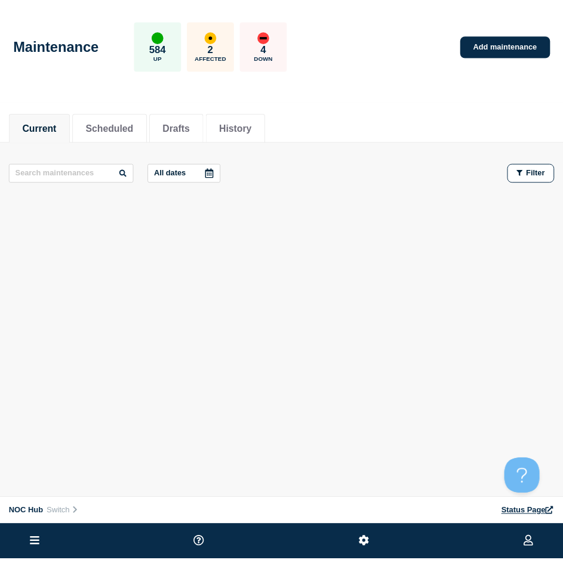
scroll to position [488, 0]
